Goal: Obtain resource: Download file/media

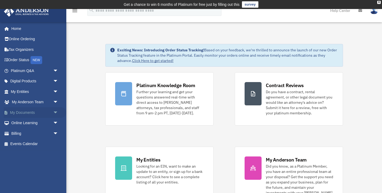
click at [56, 111] on span "arrow_drop_down" at bounding box center [58, 112] width 11 height 11
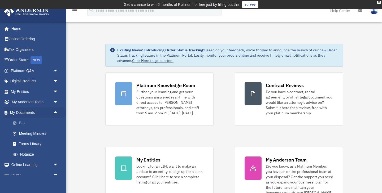
click at [23, 122] on link "Box" at bounding box center [36, 123] width 59 height 11
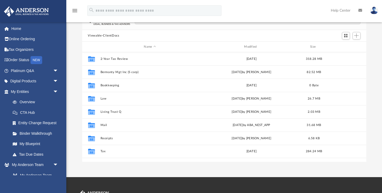
scroll to position [51, 0]
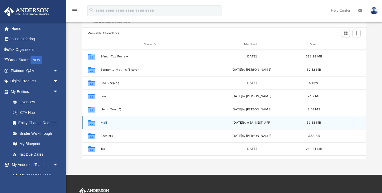
click at [103, 123] on button "Mail" at bounding box center [149, 122] width 99 height 3
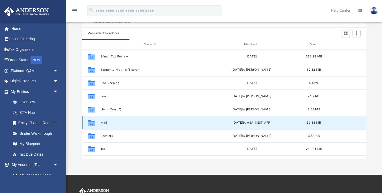
click at [103, 123] on button "Mail" at bounding box center [149, 122] width 99 height 3
click at [104, 123] on button "Mail" at bounding box center [149, 122] width 99 height 3
click at [105, 123] on button "Mail" at bounding box center [149, 122] width 99 height 3
click at [104, 123] on button "Mail" at bounding box center [149, 122] width 99 height 3
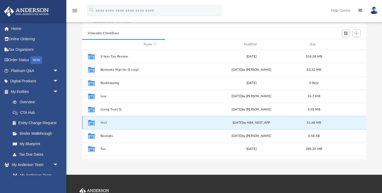
click at [104, 123] on button "Mail" at bounding box center [149, 122] width 99 height 3
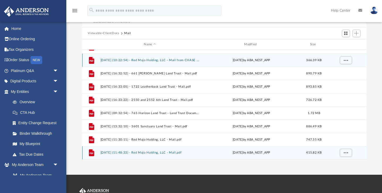
scroll to position [527, 0]
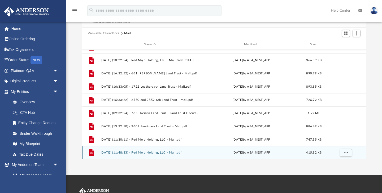
click at [155, 153] on button "2025.09.09 (11:48:33) - Red Mojo Holding, LLC - Mail.pdf" at bounding box center [149, 153] width 99 height 3
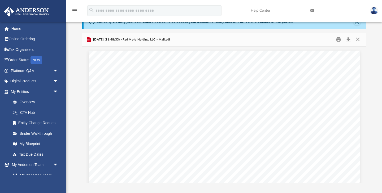
scroll to position [6, 0]
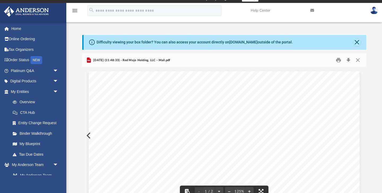
click at [357, 42] on button "Close" at bounding box center [356, 42] width 7 height 7
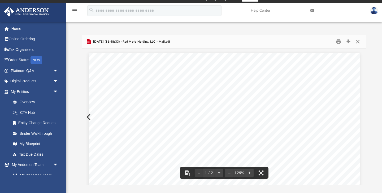
click at [357, 41] on button "Close" at bounding box center [358, 42] width 10 height 8
